Goal: Task Accomplishment & Management: Manage account settings

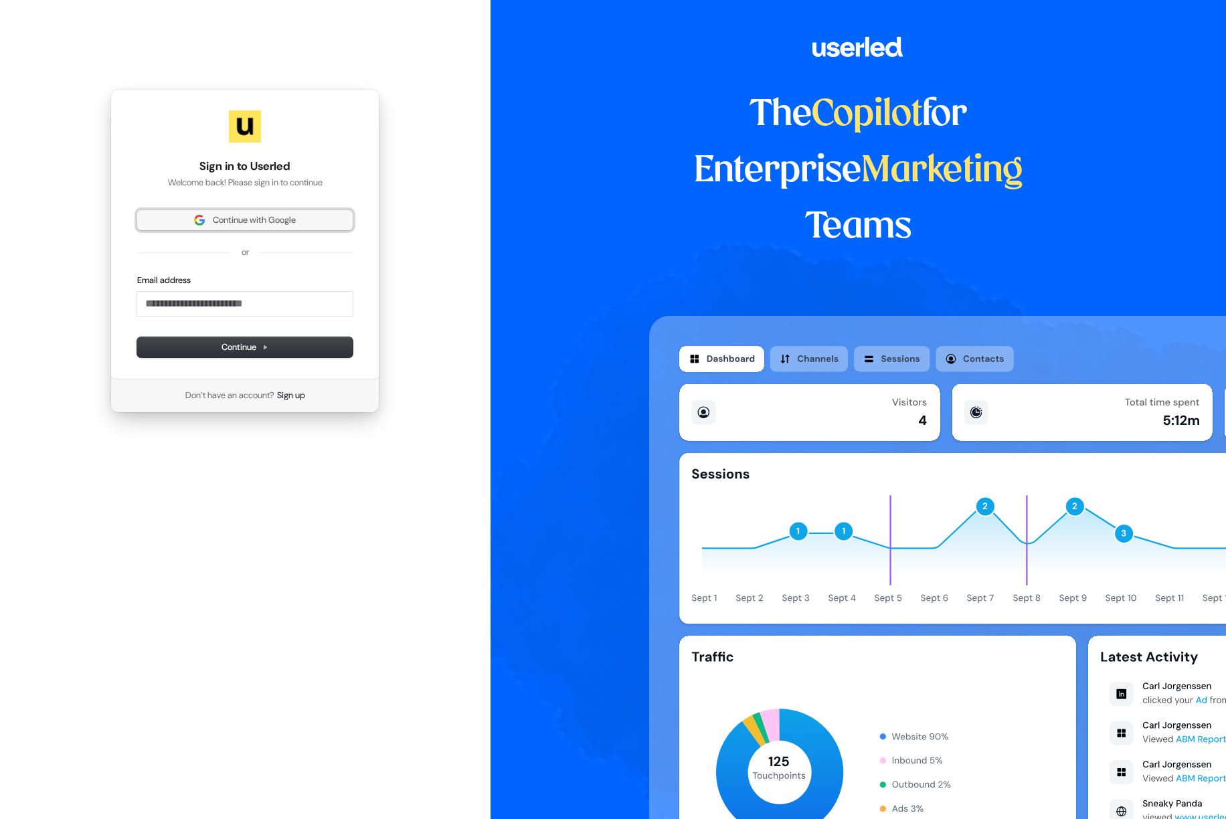
click at [315, 212] on button "Continue with Google" at bounding box center [245, 220] width 216 height 20
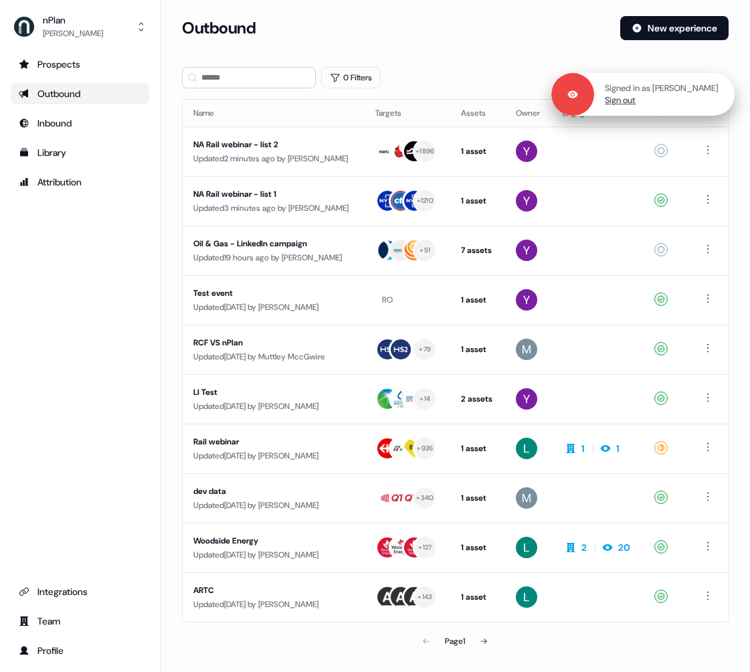
click at [605, 100] on link "Sign out" at bounding box center [620, 100] width 31 height 12
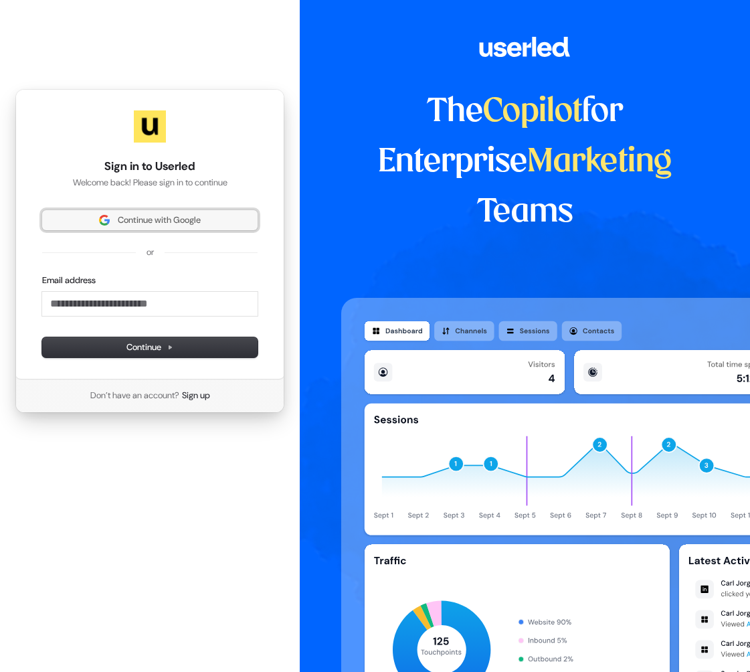
click at [220, 218] on span "Continue with Google" at bounding box center [149, 220] width 199 height 12
